Goal: Obtain resource: Obtain resource

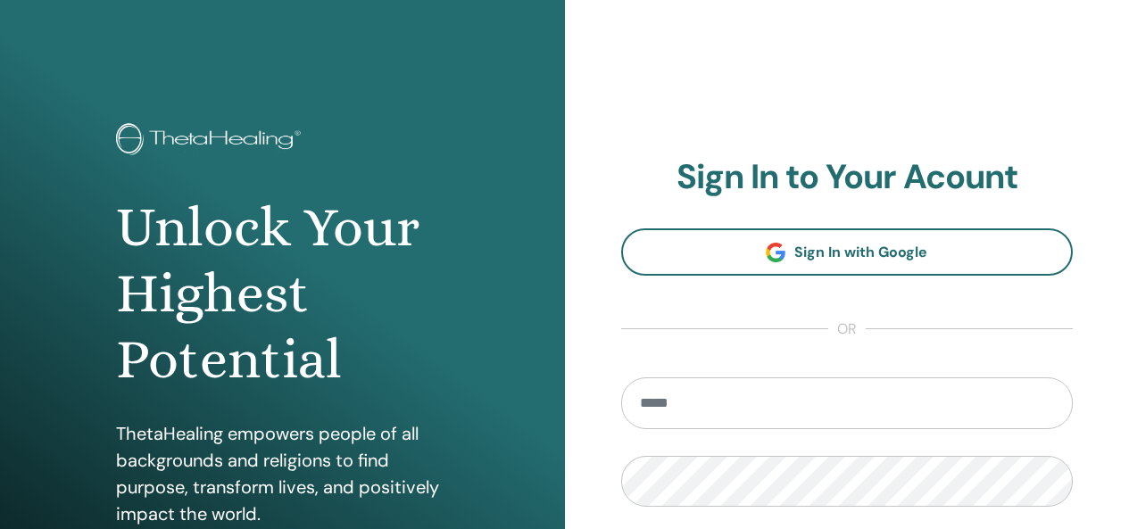
scroll to position [327, 0]
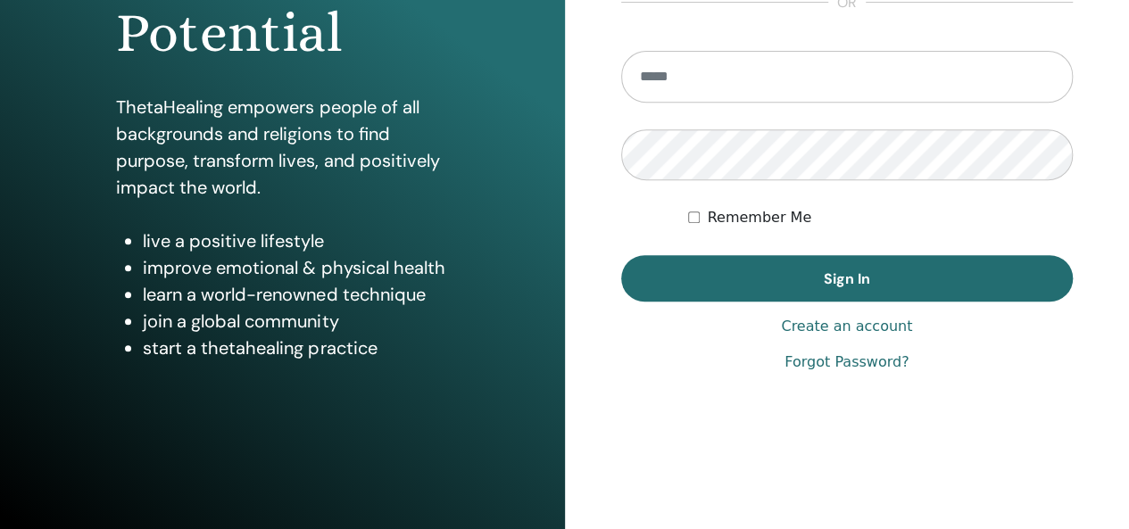
type input "**********"
click at [816, 288] on button "Sign In" at bounding box center [847, 278] width 452 height 46
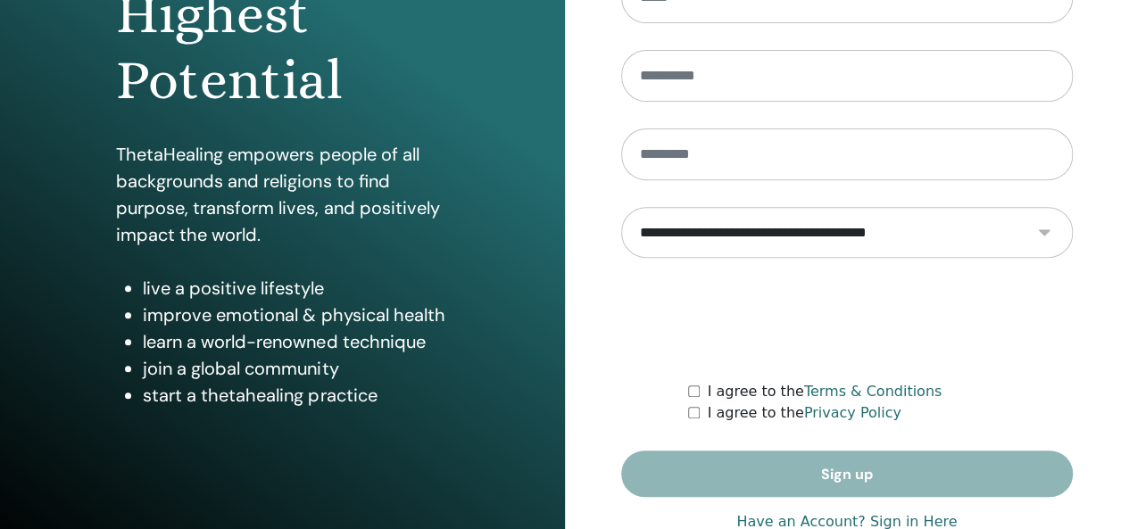
scroll to position [327, 0]
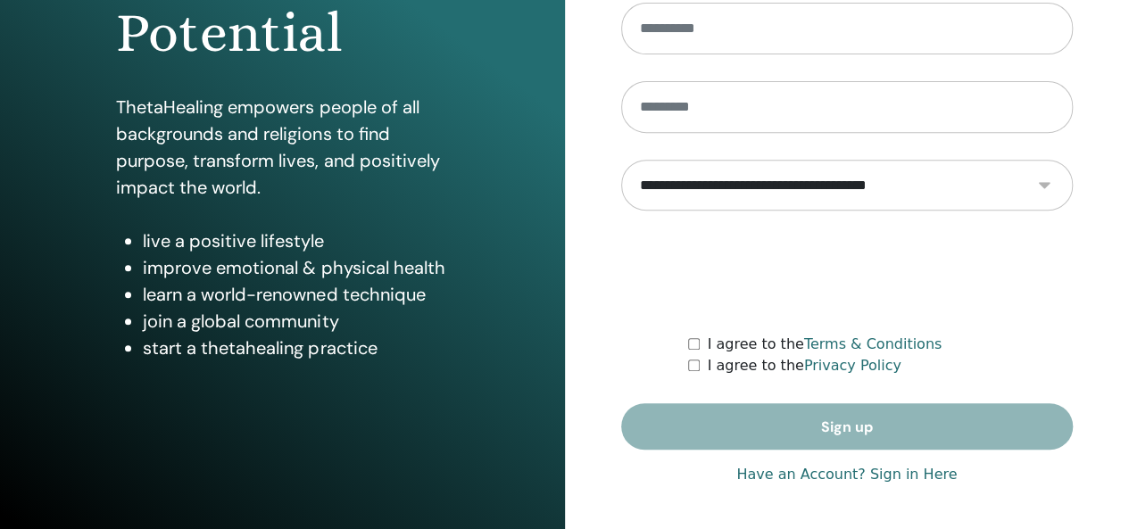
type input "**********"
click at [810, 470] on link "Have an Account? Sign in Here" at bounding box center [846, 474] width 220 height 21
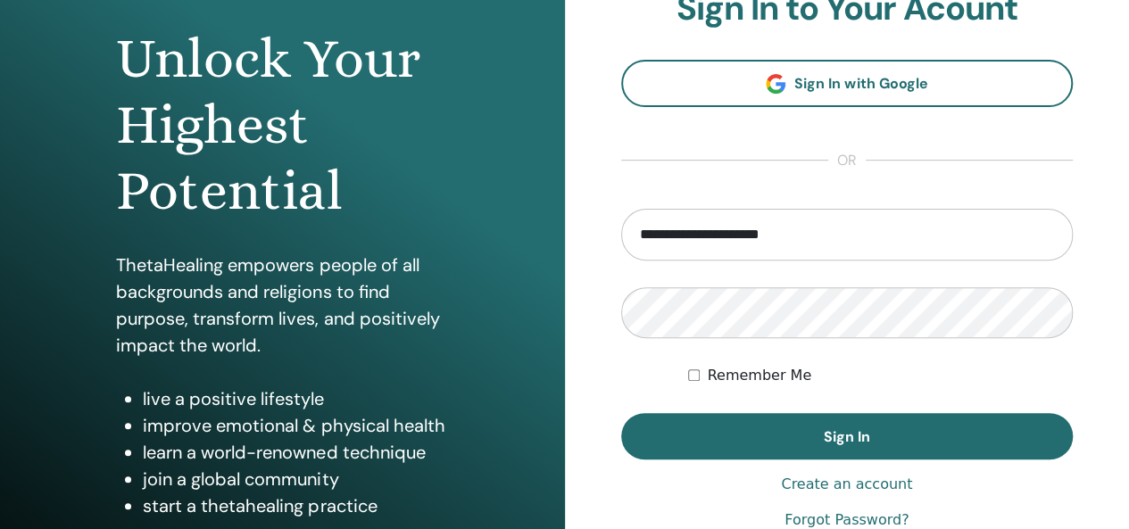
scroll to position [268, 0]
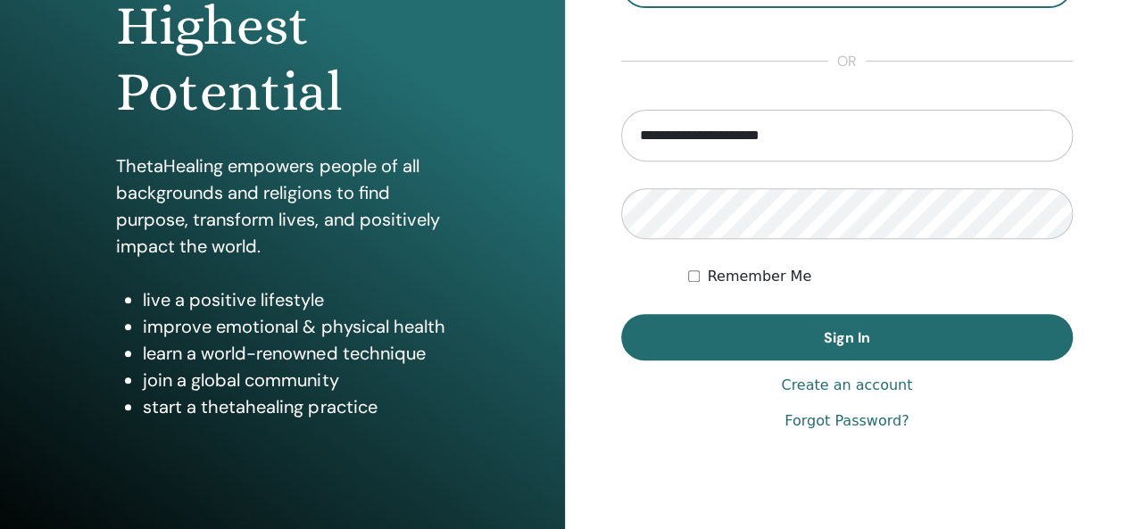
click at [845, 347] on button "Sign In" at bounding box center [847, 337] width 452 height 46
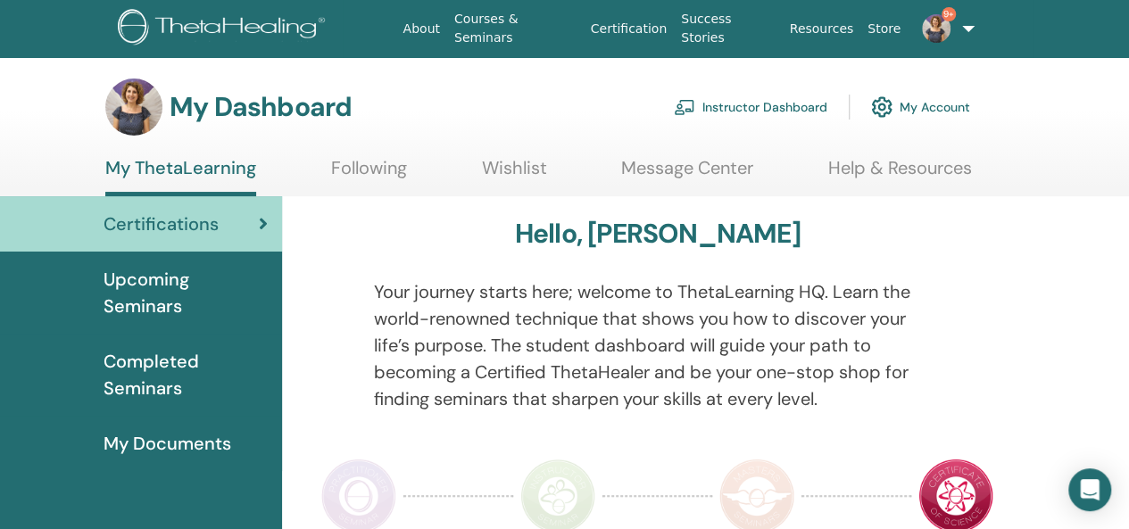
click at [770, 117] on link "Instructor Dashboard" at bounding box center [750, 106] width 153 height 39
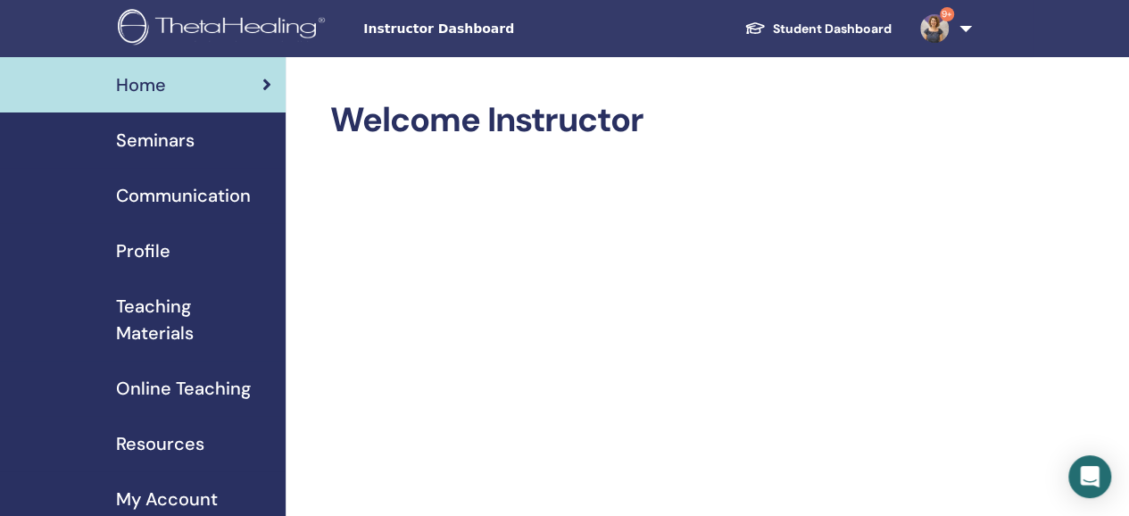
click at [184, 147] on span "Seminars" at bounding box center [155, 140] width 79 height 27
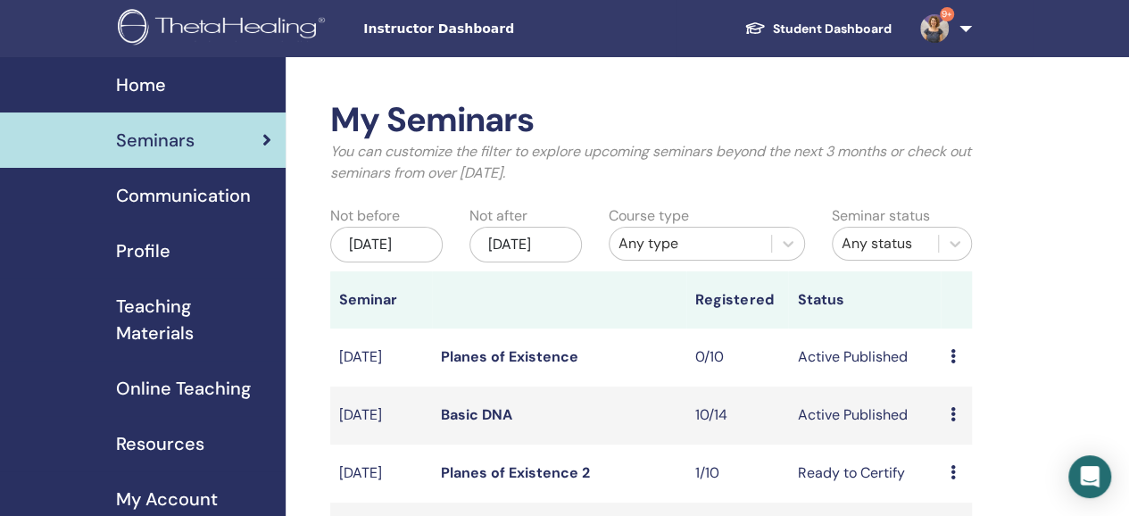
click at [177, 336] on span "Teaching Materials" at bounding box center [193, 320] width 155 height 54
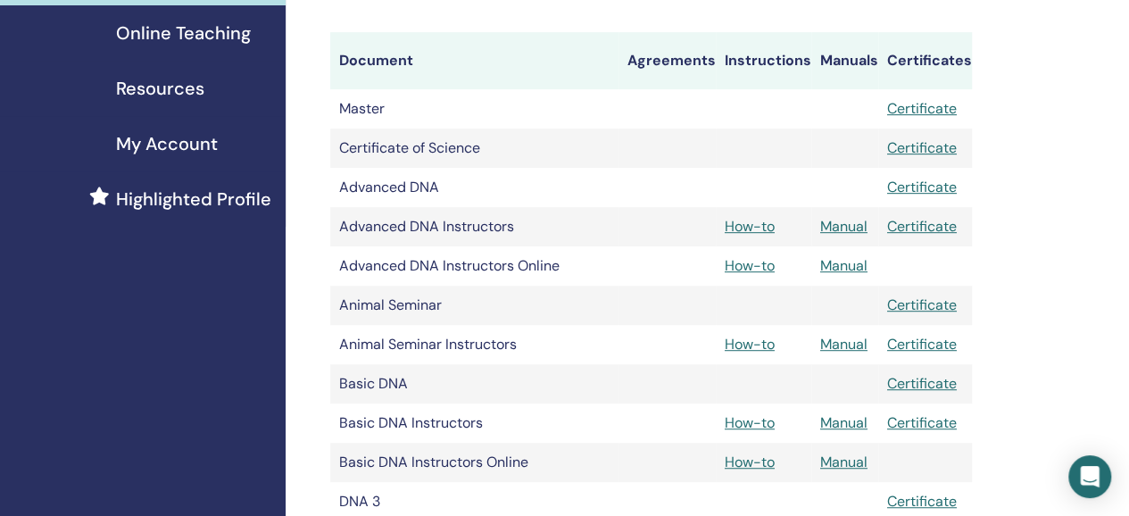
scroll to position [357, 0]
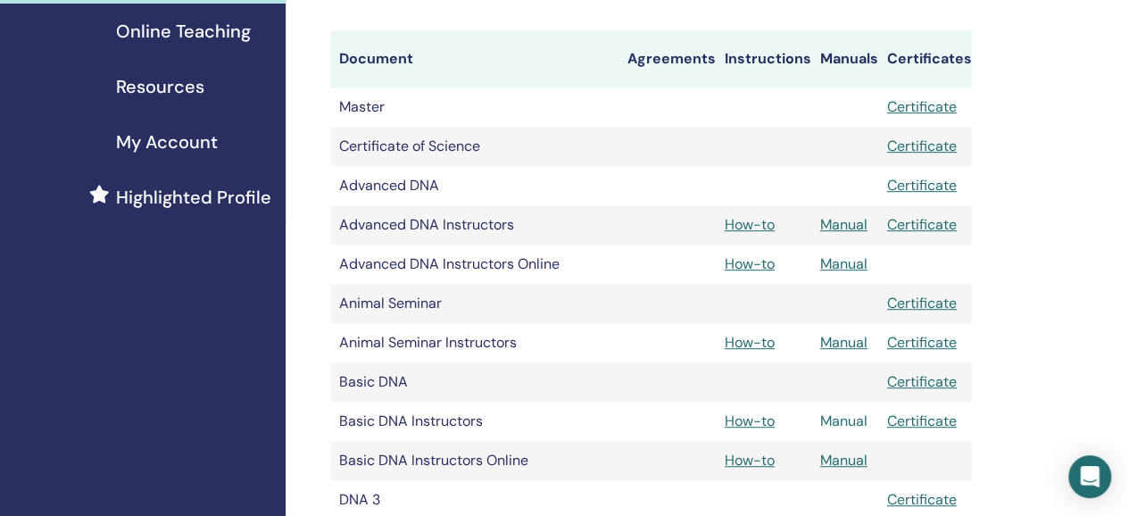
click at [839, 424] on link "Manual" at bounding box center [843, 420] width 47 height 19
